Goal: Information Seeking & Learning: Understand process/instructions

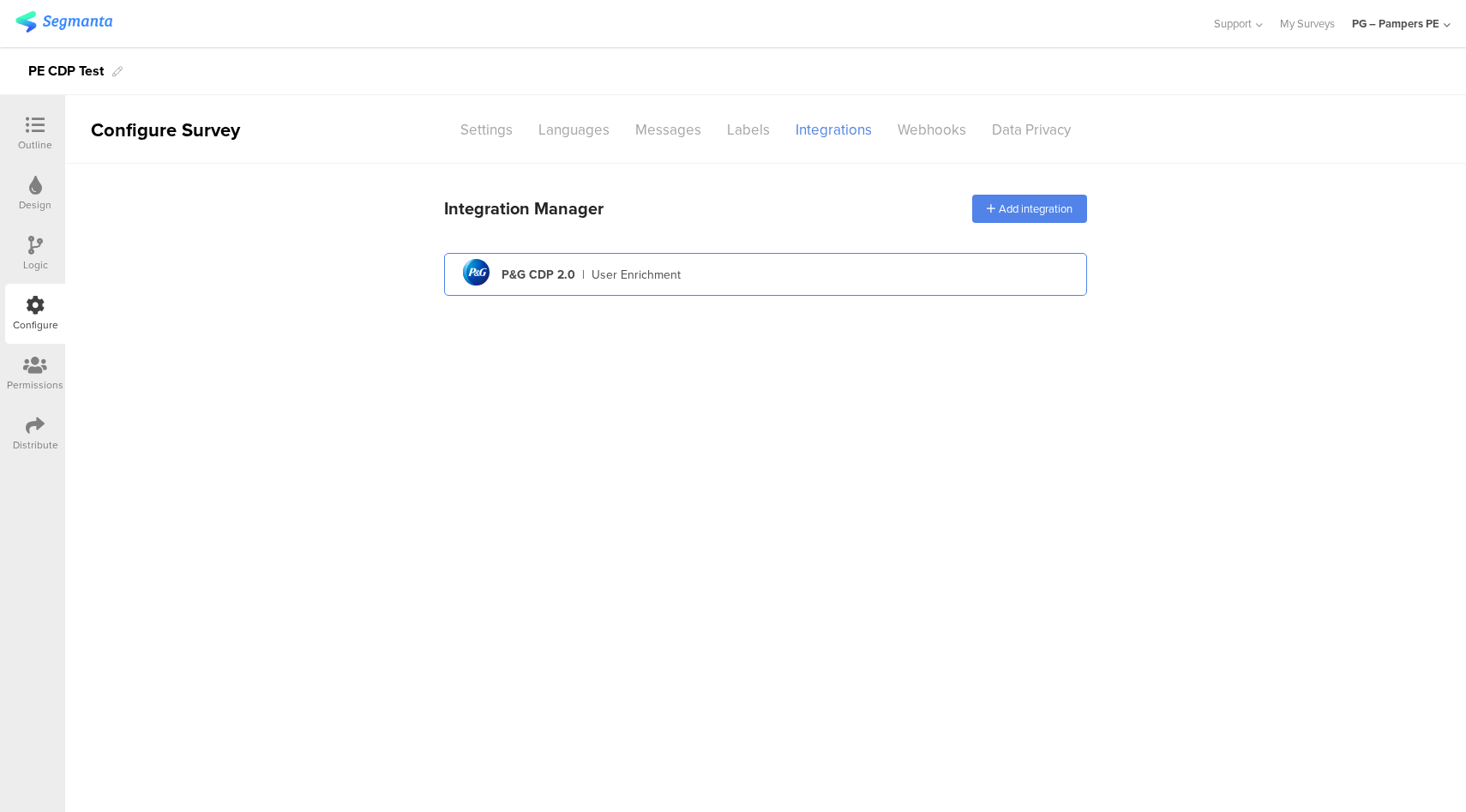
click at [622, 277] on div "User Enrichment" at bounding box center [635, 274] width 89 height 18
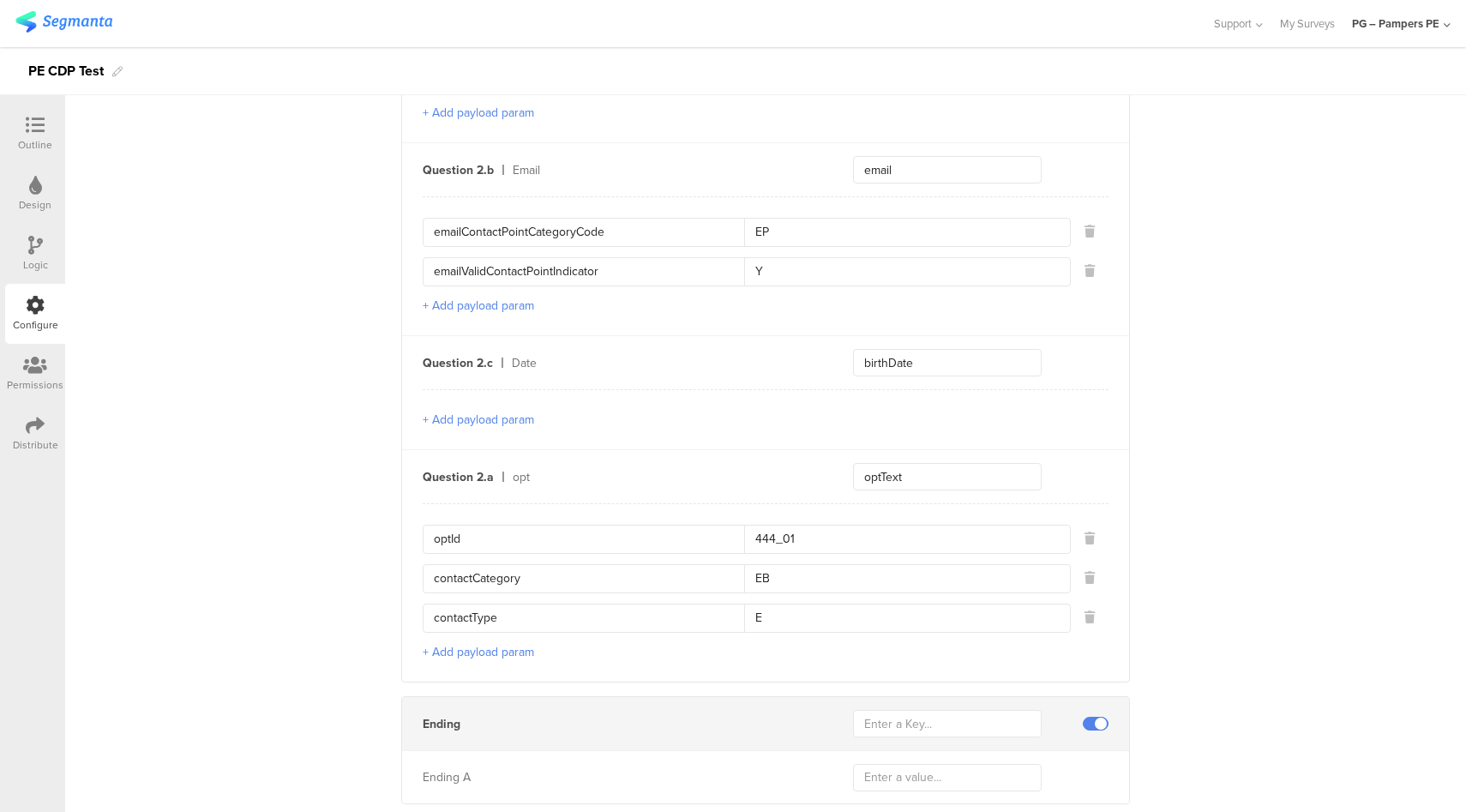
scroll to position [1046, 0]
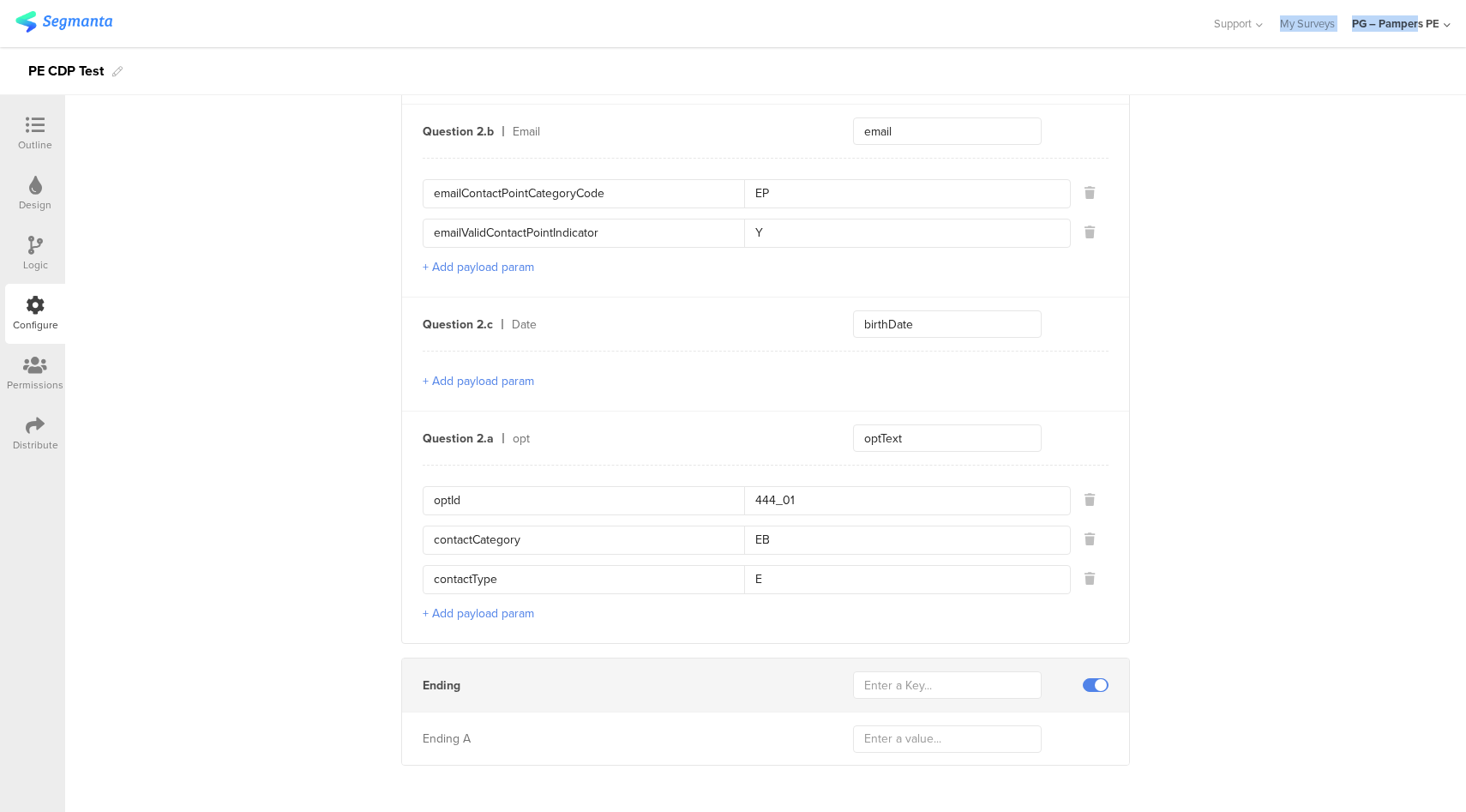
drag, startPoint x: 1342, startPoint y: 10, endPoint x: 1418, endPoint y: 19, distance: 76.5
click at [1418, 19] on div "Support Help Center Live Chat My Surveys PG – Pampers PE ACCOUNTS PG – Pampers …" at bounding box center [1323, 23] width 255 height 47
drag, startPoint x: 1350, startPoint y: 11, endPoint x: 1448, endPoint y: 27, distance: 99.3
click at [1448, 27] on div "Support Help Center Live Chat My Surveys PG – Pampers PE ACCOUNTS PG – Pampers …" at bounding box center [1323, 23] width 255 height 47
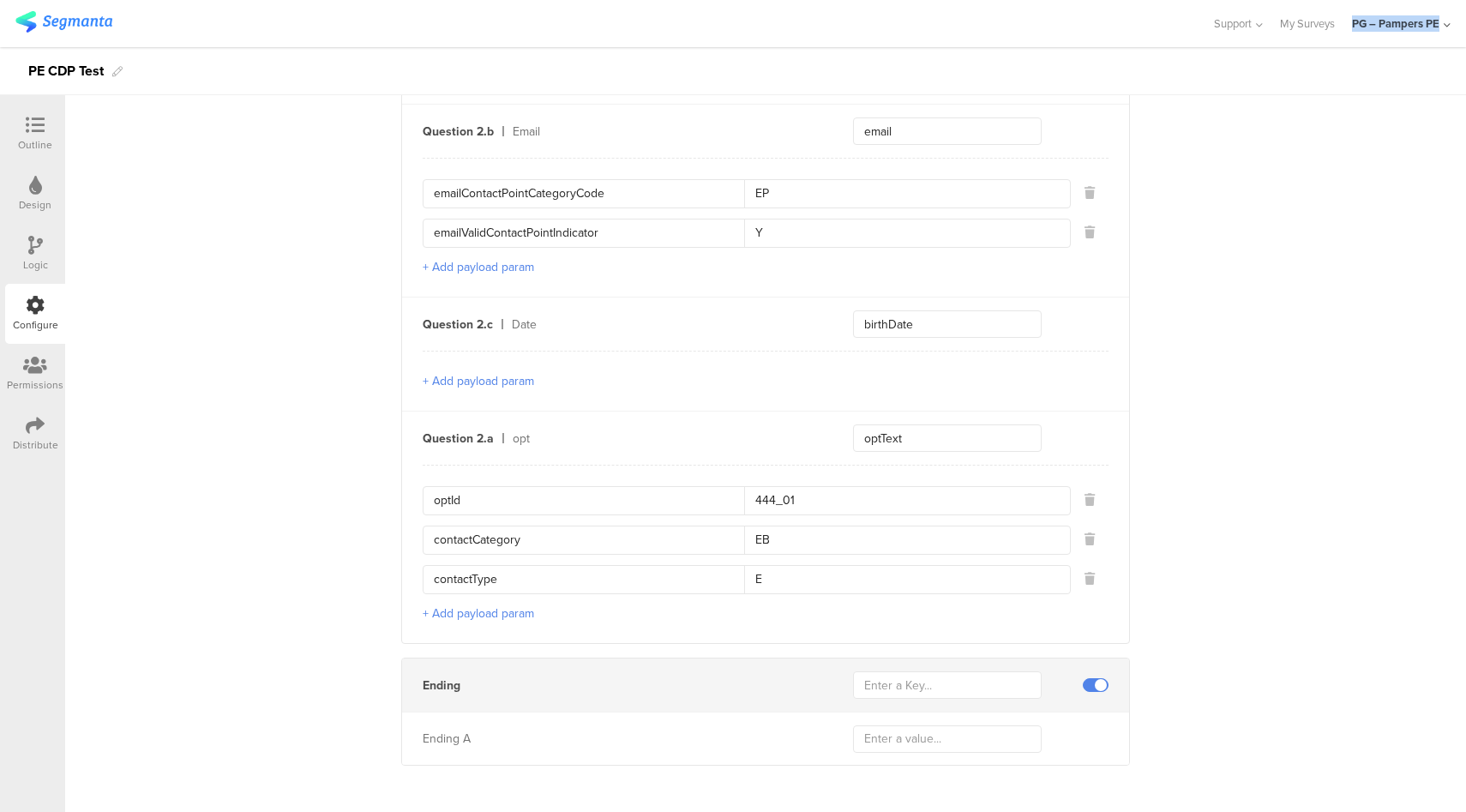
copy div "PG – Pampers PE"
